Goal: Task Accomplishment & Management: Manage account settings

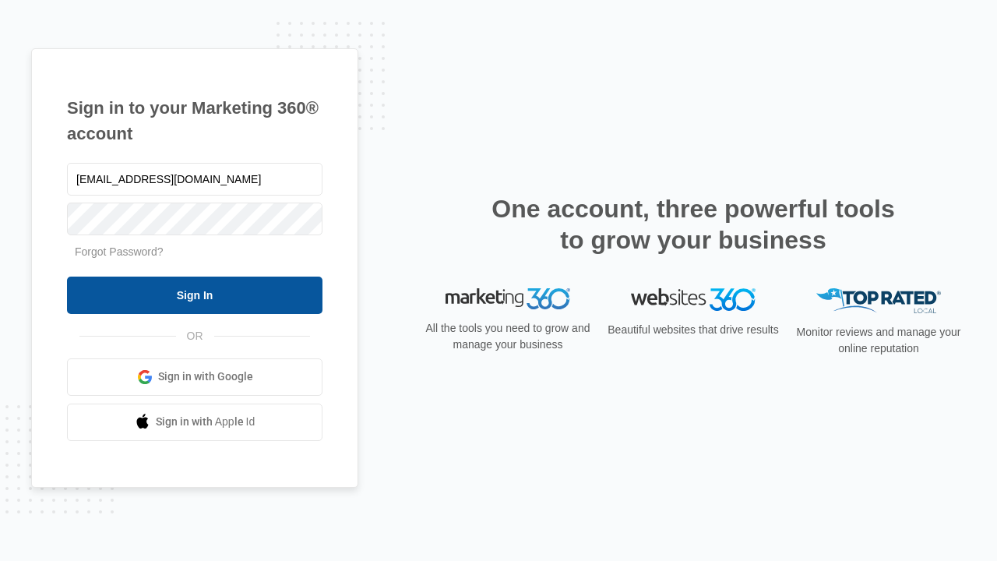
click at [195, 295] on input "Sign In" at bounding box center [195, 295] width 256 height 37
